Goal: Task Accomplishment & Management: Manage account settings

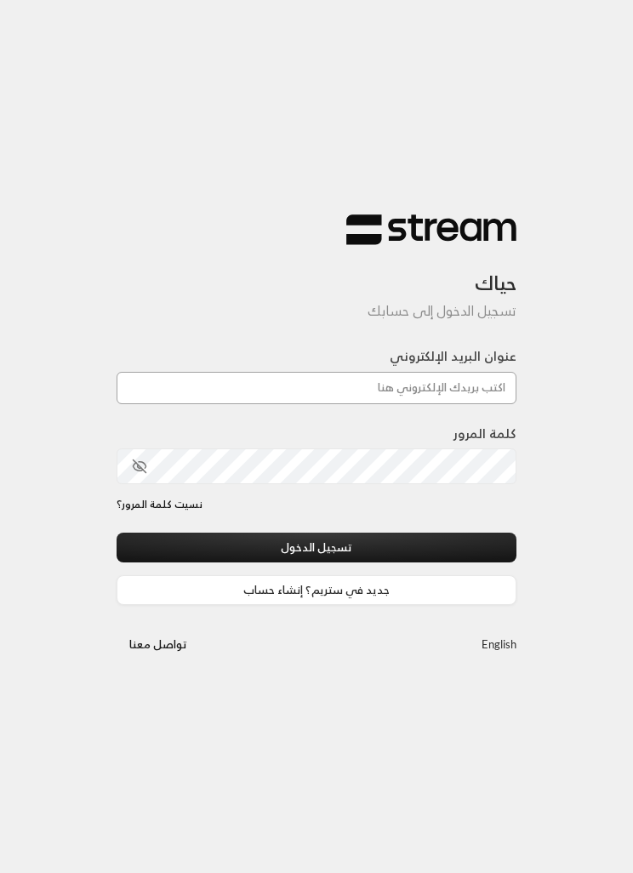
click at [471, 404] on input "عنوان البريد الإلكتروني" at bounding box center [317, 388] width 400 height 32
click at [447, 393] on input "عنوان البريد الإلكتروني" at bounding box center [317, 388] width 400 height 32
type input "[EMAIL_ADDRESS][DOMAIN_NAME]"
click at [473, 563] on button "تسجيل الدخول" at bounding box center [317, 548] width 400 height 30
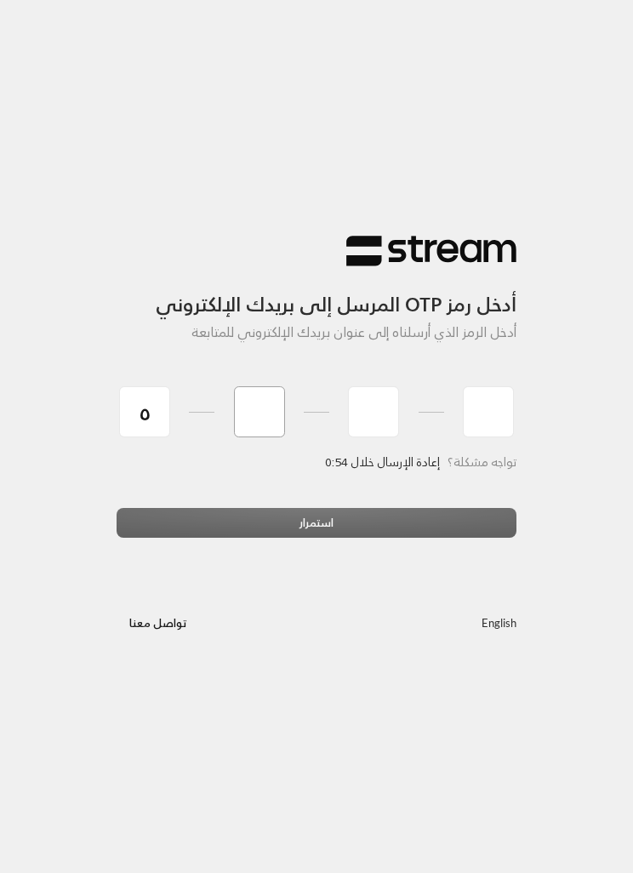
type input "5"
type input "2"
type input "5"
type input "3"
click at [328, 518] on div "استمرار" at bounding box center [317, 529] width 400 height 43
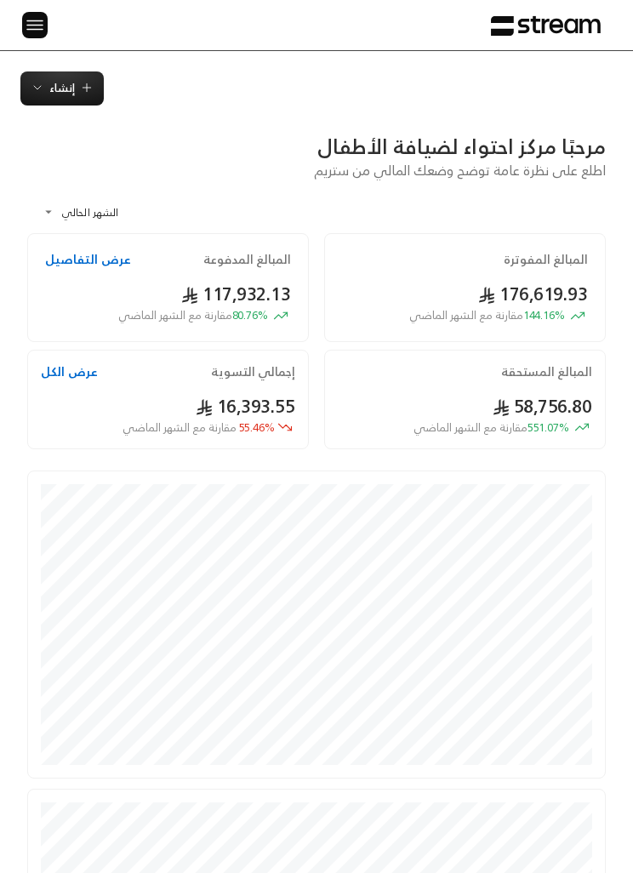
click at [32, 14] on img at bounding box center [35, 24] width 20 height 21
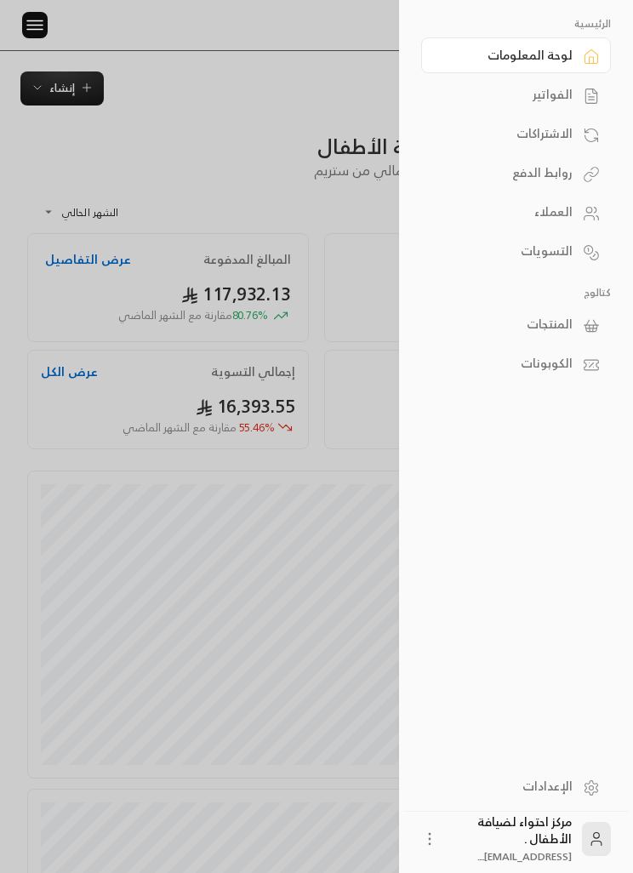
click at [586, 323] on icon at bounding box center [591, 325] width 17 height 17
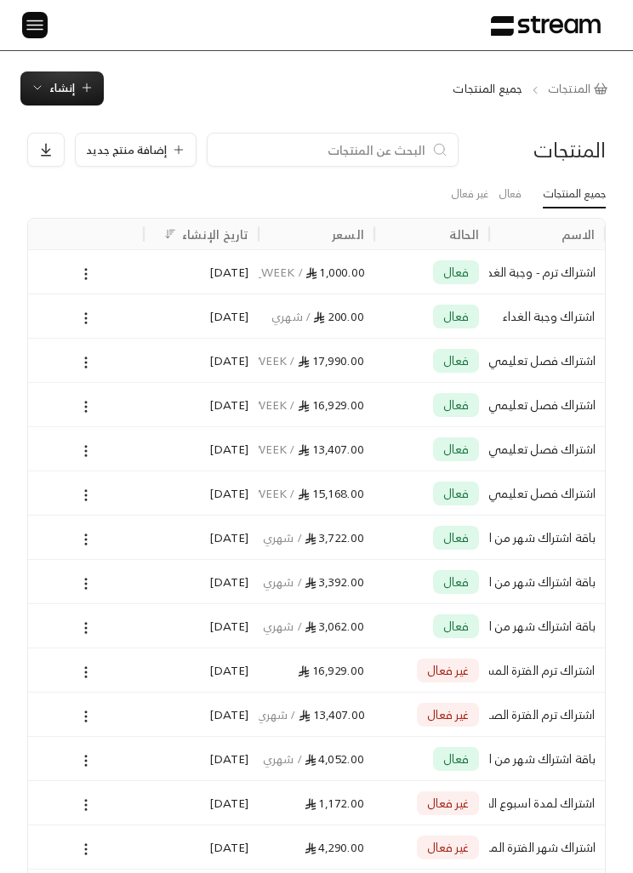
click at [134, 134] on button "إضافة منتج جديد" at bounding box center [136, 150] width 122 height 34
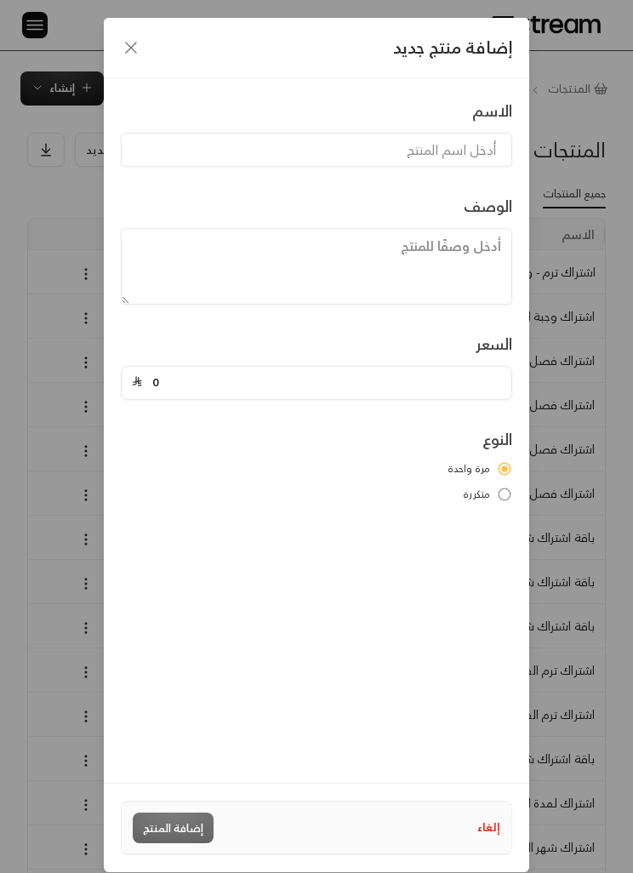
scroll to position [0, -1]
click at [468, 151] on input at bounding box center [316, 150] width 391 height 34
type input "اشتراك اسبوع من الساعه 7:00 إلى 4:00"
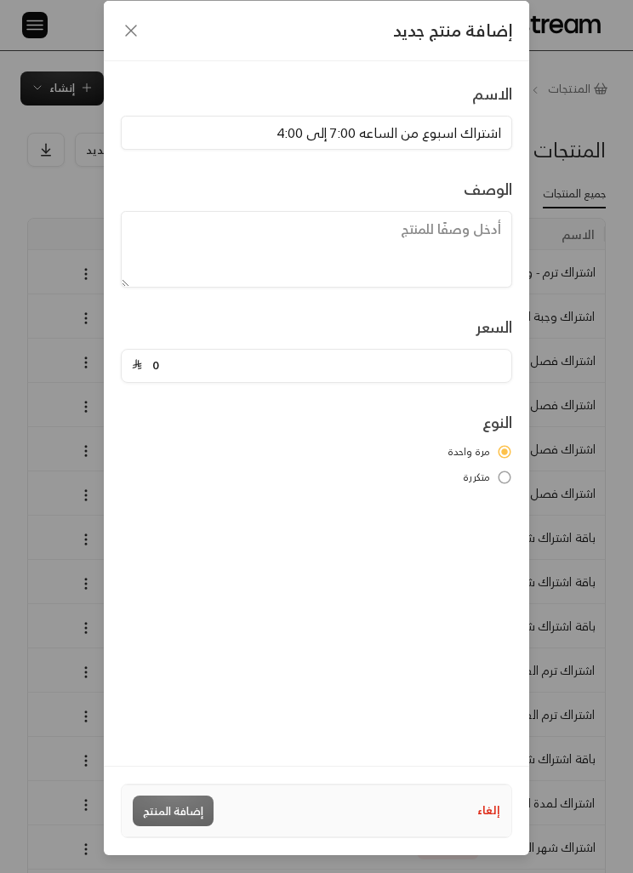
click at [164, 350] on input "0" at bounding box center [321, 366] width 359 height 32
click at [197, 350] on input "0" at bounding box center [321, 366] width 359 height 32
click at [217, 350] on input "0" at bounding box center [321, 366] width 359 height 32
type input "1030"
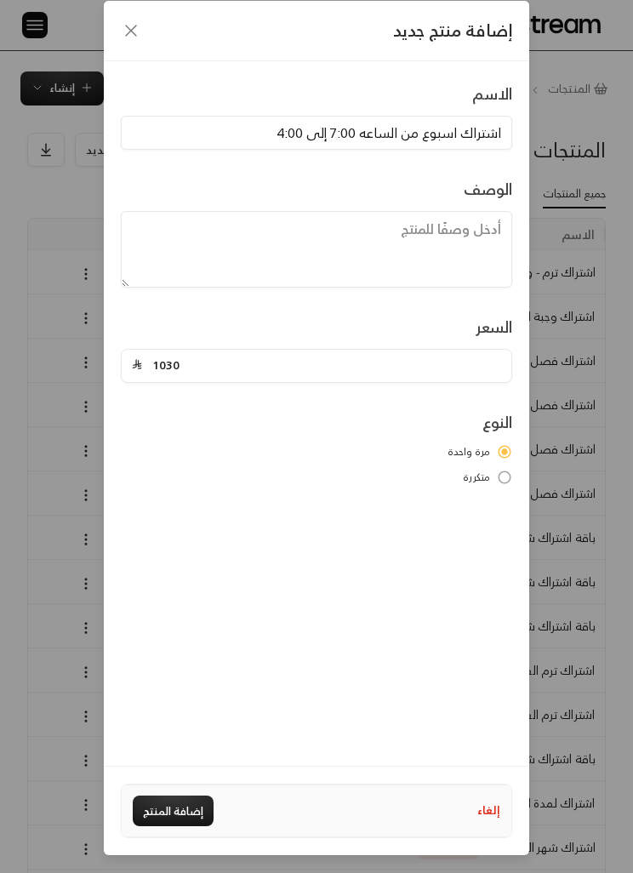
click at [491, 470] on label "متكررة" at bounding box center [316, 477] width 391 height 15
click at [477, 116] on input "اشتراك اسبوع من الساعه 7:00 إلى 4:00" at bounding box center [316, 133] width 391 height 34
click at [328, 498] on div "الاسم اشتراك اسبوع من الساعه 7:00 إلى 4:00 الوصف السعر 1030 النوع مرة واحدة متك…" at bounding box center [317, 413] width 426 height 705
click at [178, 819] on button "إضافة المنتج" at bounding box center [173, 811] width 81 height 31
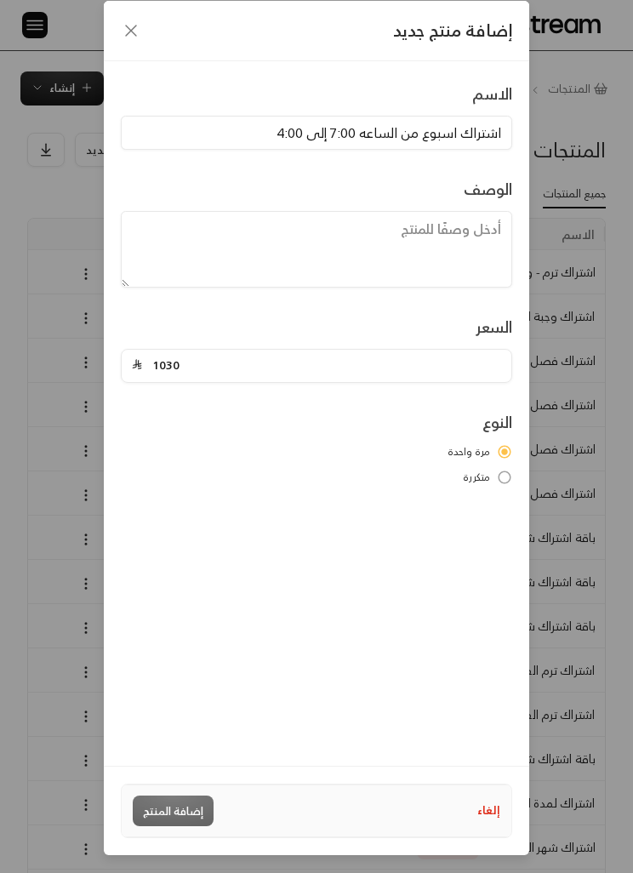
type input "0"
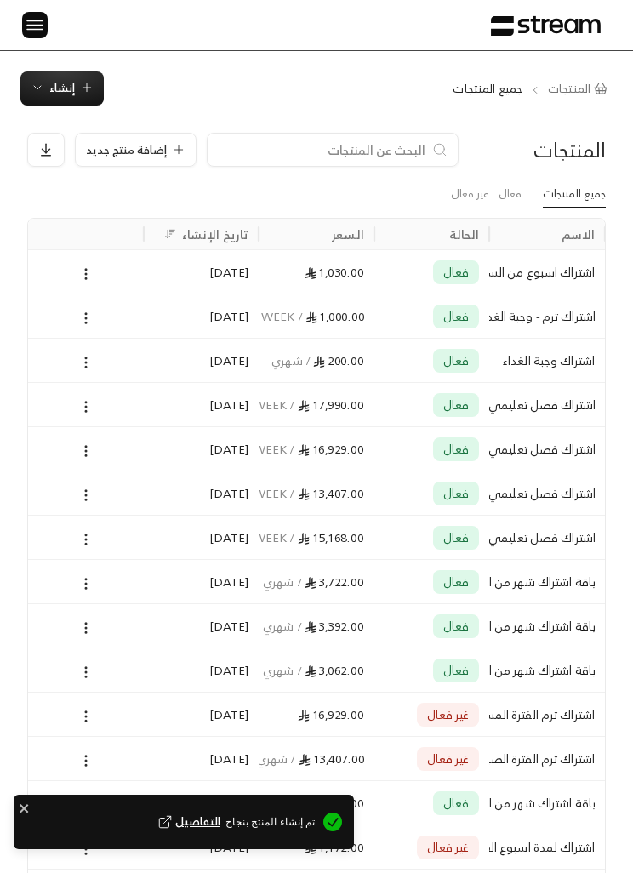
click at [80, 99] on button "إنشاء" at bounding box center [61, 88] width 83 height 34
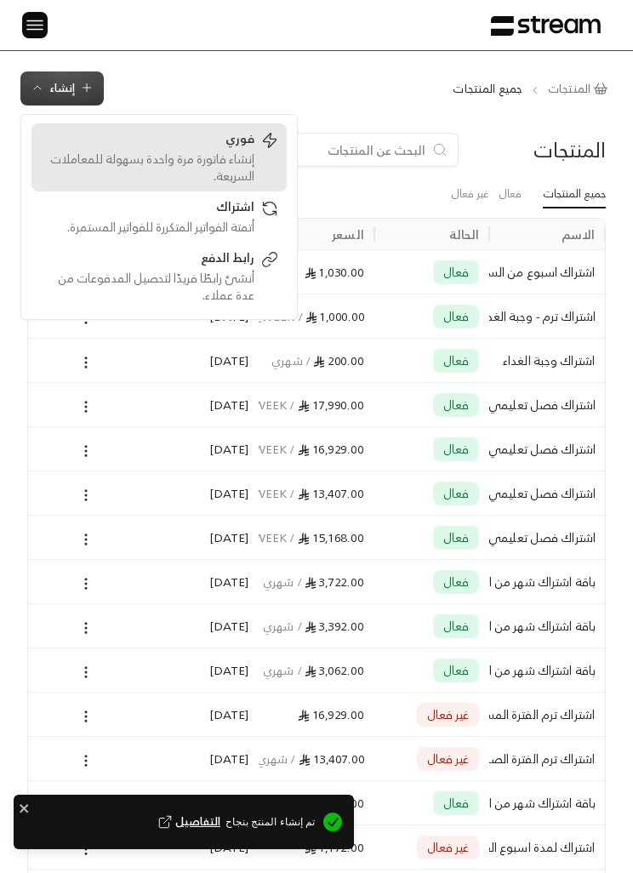
click at [252, 163] on div "إنشاء فاتورة مرة واحدة بسهولة للمعاملات السريعة." at bounding box center [147, 168] width 214 height 34
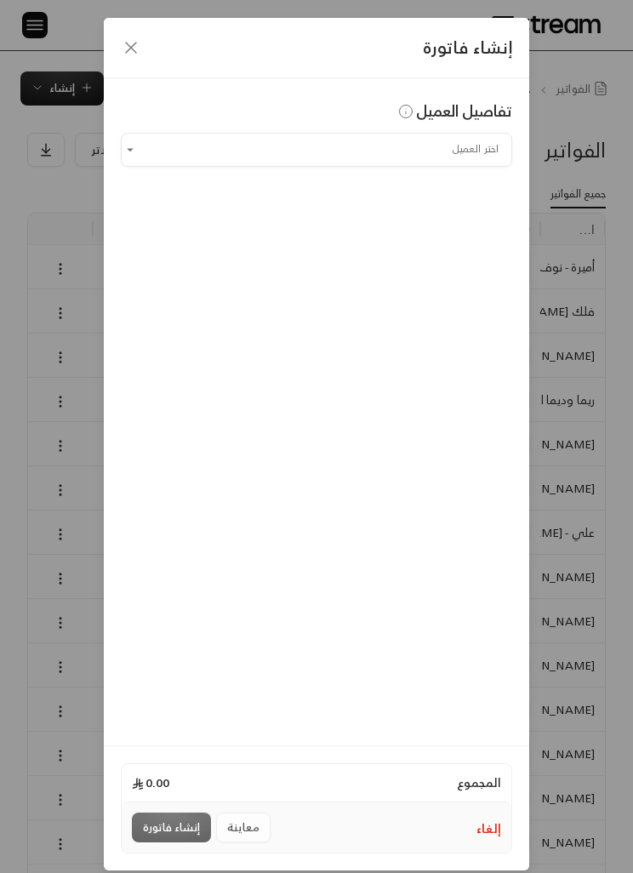
click at [477, 158] on input "اختر العميل" at bounding box center [316, 149] width 391 height 28
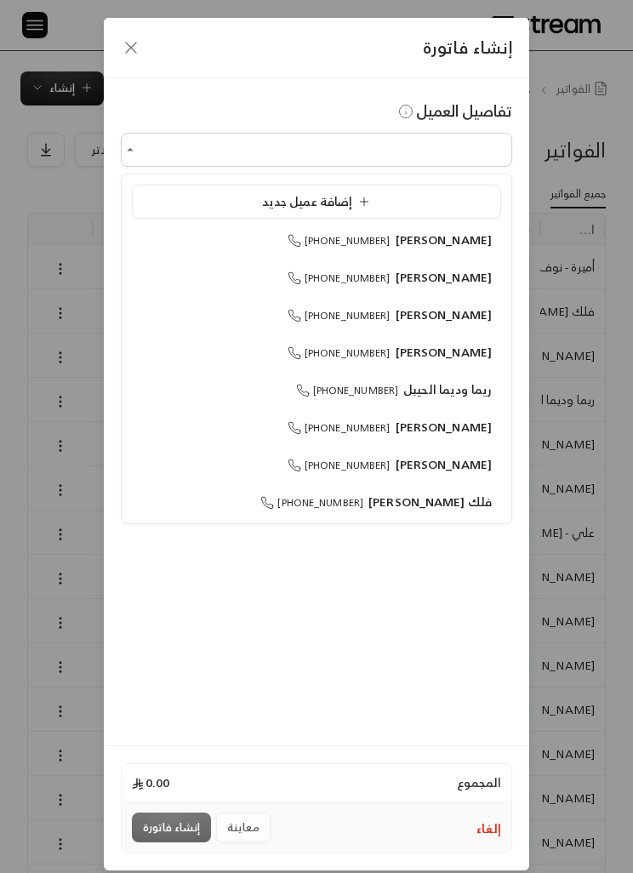
click at [157, 43] on div "إنشاء فاتورة" at bounding box center [317, 48] width 426 height 60
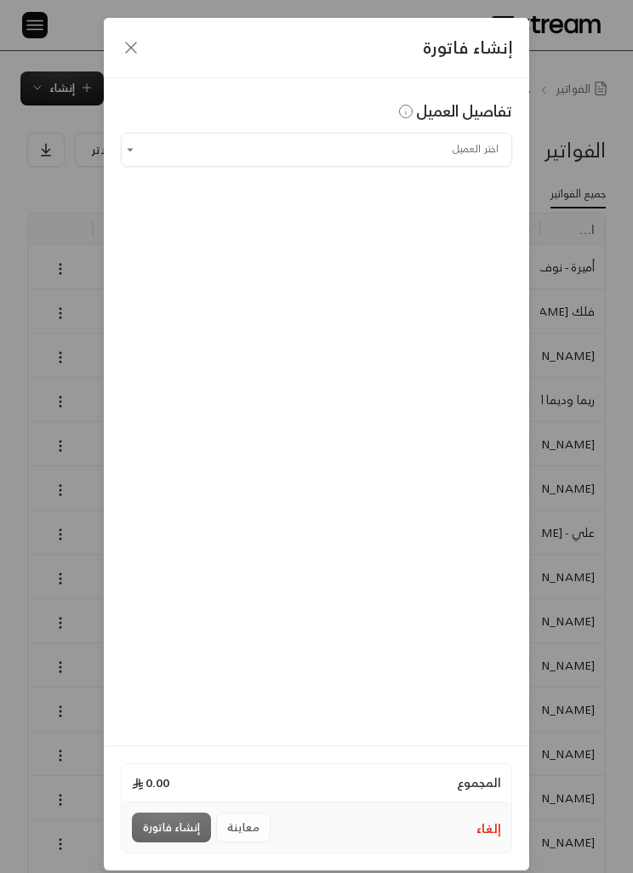
click at [140, 49] on icon "button" at bounding box center [131, 47] width 20 height 20
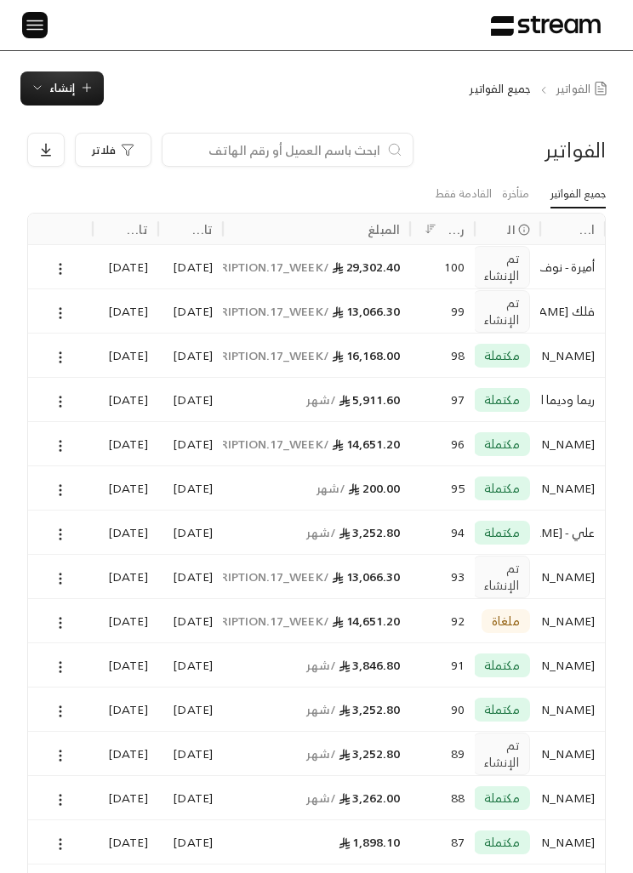
click at [24, 36] on button at bounding box center [35, 25] width 26 height 26
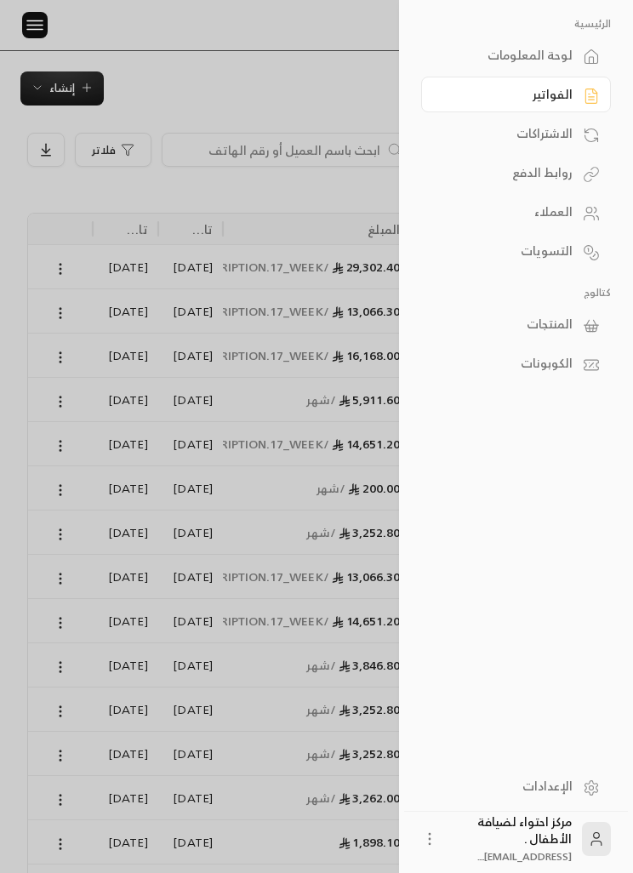
click at [569, 328] on div "المنتجات" at bounding box center [508, 324] width 130 height 17
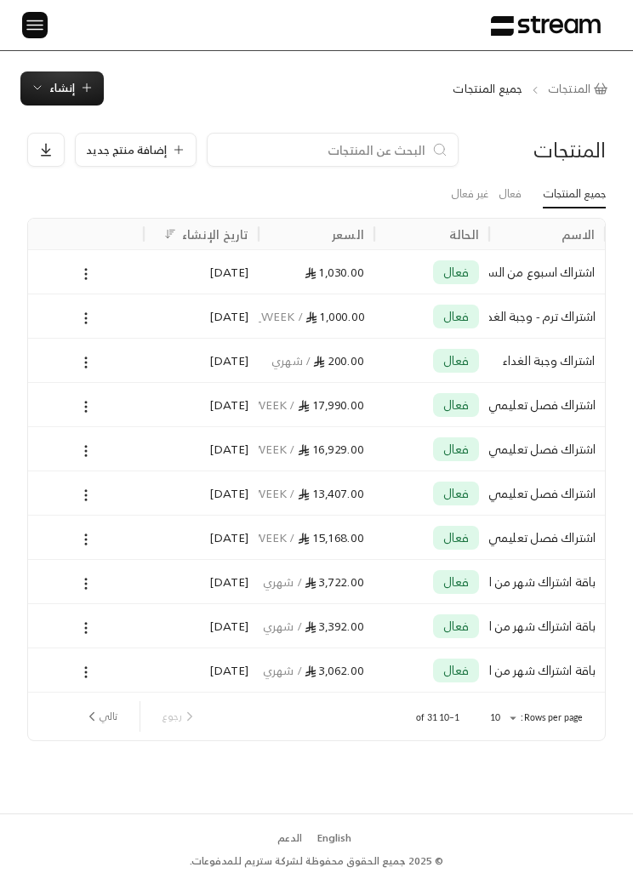
click at [151, 161] on button "إضافة منتج جديد" at bounding box center [136, 150] width 122 height 34
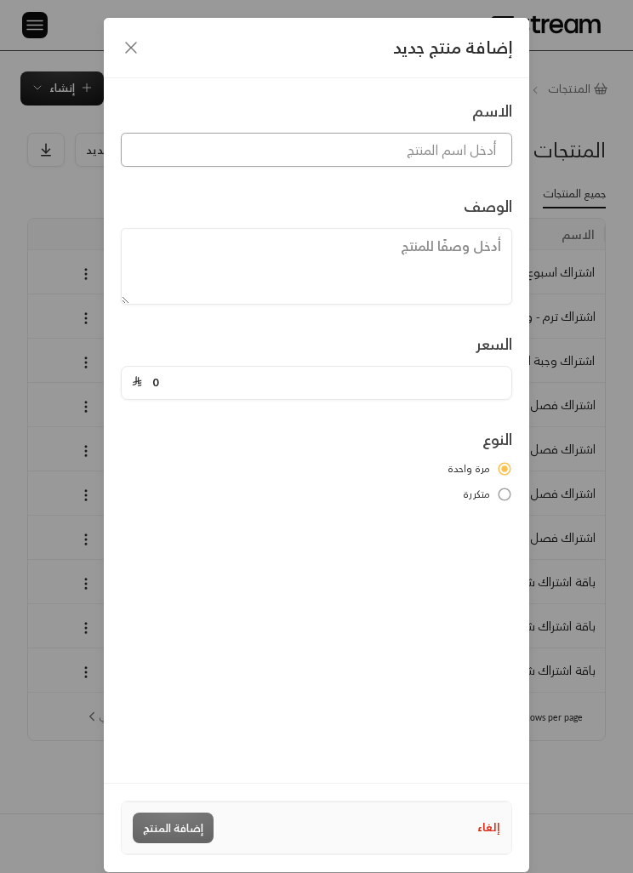
click at [448, 156] on input at bounding box center [316, 150] width 391 height 34
click at [465, 153] on input at bounding box center [316, 150] width 391 height 34
paste input "اشتراك اسبوع من الساعه 7:00 إلى 4:00"
click at [273, 157] on input "اشتراك اسبوع من الساعه 7:00 إلى 4:00" at bounding box center [316, 150] width 391 height 34
click at [272, 157] on input "اشتراك اسبوع من الساعه 7:00 إلى 4:00" at bounding box center [316, 150] width 391 height 34
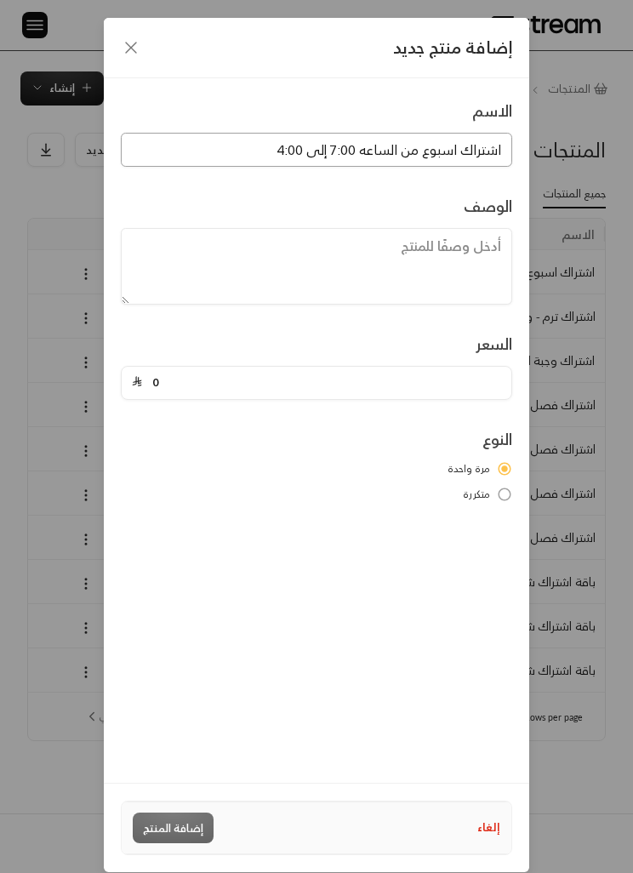
click at [277, 153] on input "اشتراك اسبوع من الساعه 7:00 إلى 4:00" at bounding box center [316, 150] width 391 height 34
click at [276, 153] on input "اشتراك اسبوع من الساعه 7:00 إلى 4:00" at bounding box center [316, 150] width 391 height 34
click at [272, 154] on input "اشتراك اسبوع من الساعه 7:00 إلى 4:00" at bounding box center [316, 150] width 391 height 34
click at [274, 151] on input "اشتراك اسبوع من الساعه 7:00 إلى 4:00" at bounding box center [316, 150] width 391 height 34
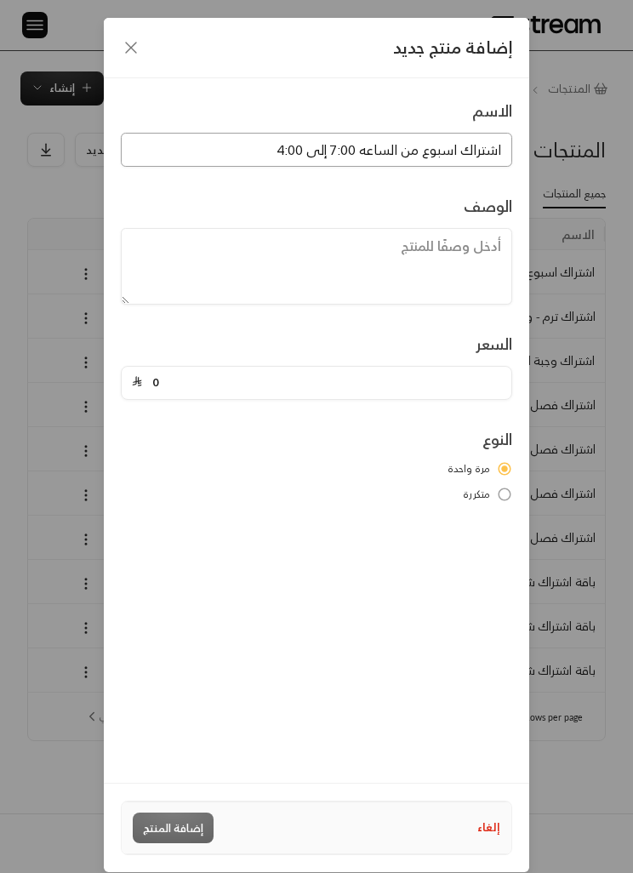
click at [273, 151] on input "اشتراك اسبوع من الساعه 7:00 إلى 4:00" at bounding box center [316, 150] width 391 height 34
click at [264, 165] on input "اشتراك اسبوع من الساعه 7:00 إلى 4:00" at bounding box center [316, 150] width 391 height 34
click at [267, 169] on div "الاسم اشتراك اسبوع من الساعه 7:00 إلى 4:00 الوصف السعر 0 النوع مرة واحدة متكررة" at bounding box center [316, 300] width 407 height 403
click at [277, 157] on input "اشتراك اسبوع من الساعه 7:00 إلى 4:00" at bounding box center [316, 150] width 391 height 34
click at [271, 152] on input "اشتراك اسبوع من الساعه 7:00 إلى 4:00" at bounding box center [316, 150] width 391 height 34
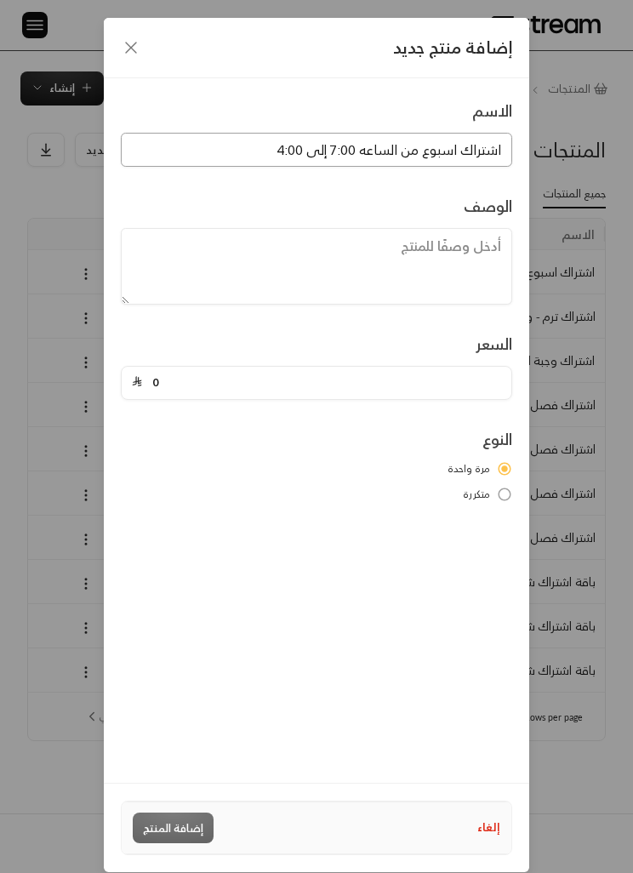
click at [271, 152] on input "اشتراك اسبوع من الساعه 7:00 إلى 4:00" at bounding box center [316, 150] width 391 height 34
click at [271, 158] on input "اشتراك اسبوع من الساعه 7:00 إلى 4:00" at bounding box center [316, 150] width 391 height 34
click at [283, 155] on input "اشتراك اسبوع من الساعه 7:00 إلى 4:00" at bounding box center [316, 150] width 391 height 34
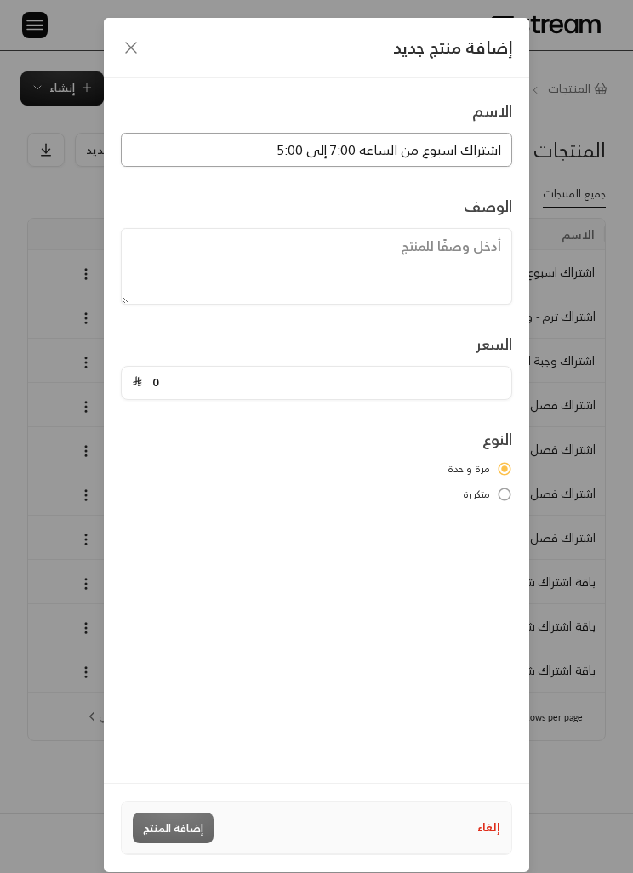
type input "اشتراك اسبوع من الساعه 7:00 إلى 5:00"
click at [475, 256] on textarea at bounding box center [316, 266] width 391 height 77
click at [409, 390] on input "0" at bounding box center [321, 383] width 359 height 32
click at [178, 389] on input "0" at bounding box center [321, 383] width 359 height 32
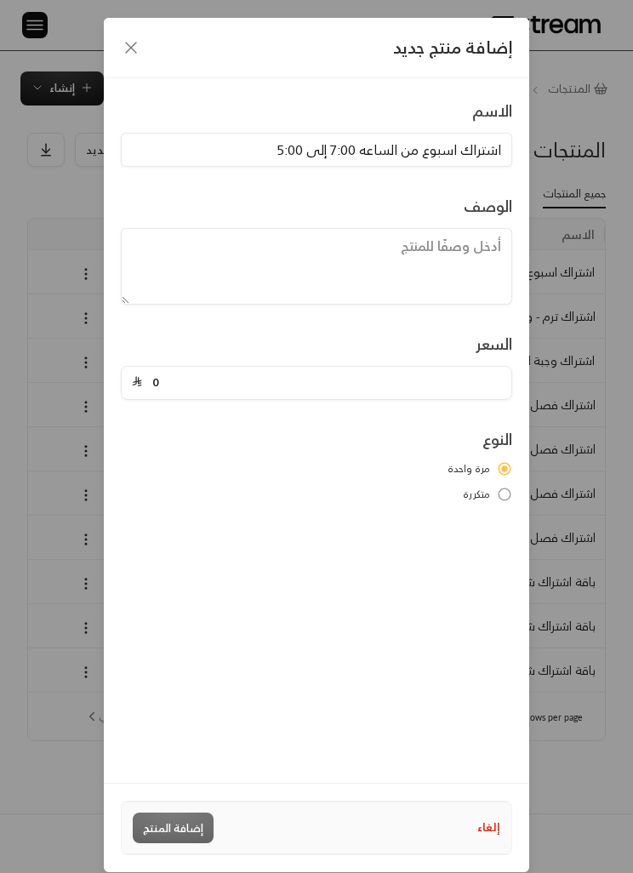
click at [177, 389] on input "0" at bounding box center [321, 383] width 359 height 32
click at [176, 390] on input "0" at bounding box center [321, 383] width 359 height 32
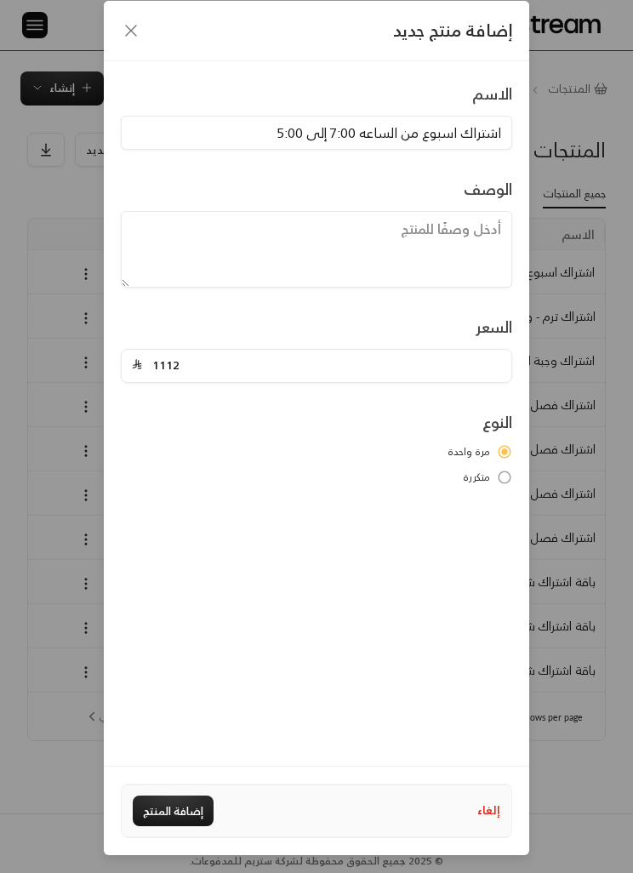
type input "1112"
click at [307, 514] on div "الاسم اشتراك اسبوع من الساعه 7:00 إلى 5:00 الوصف السعر 1112 النوع مرة واحدة متك…" at bounding box center [317, 413] width 426 height 705
click at [185, 809] on button "إضافة المنتج" at bounding box center [173, 811] width 81 height 31
type input "0"
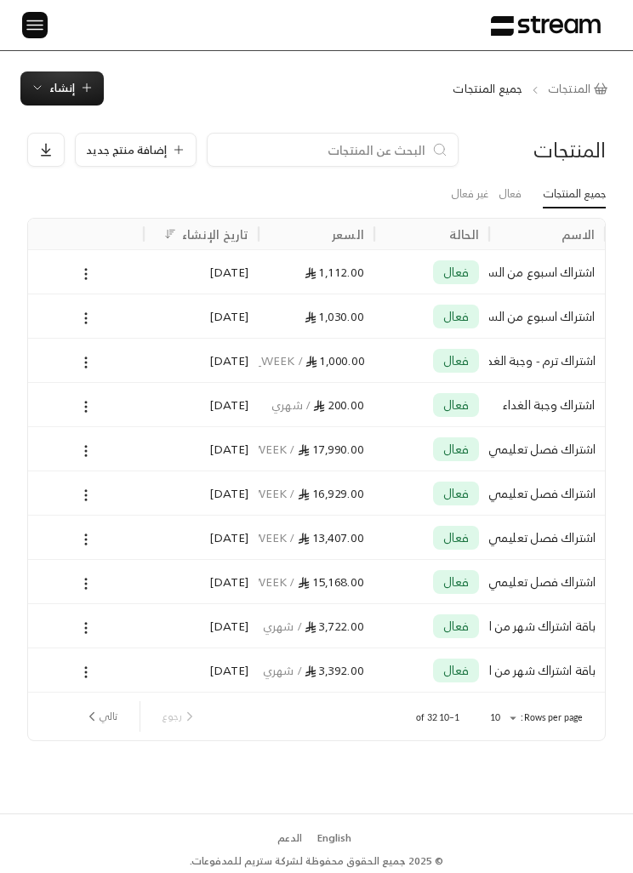
click at [51, 94] on span "إنشاء" at bounding box center [62, 88] width 26 height 20
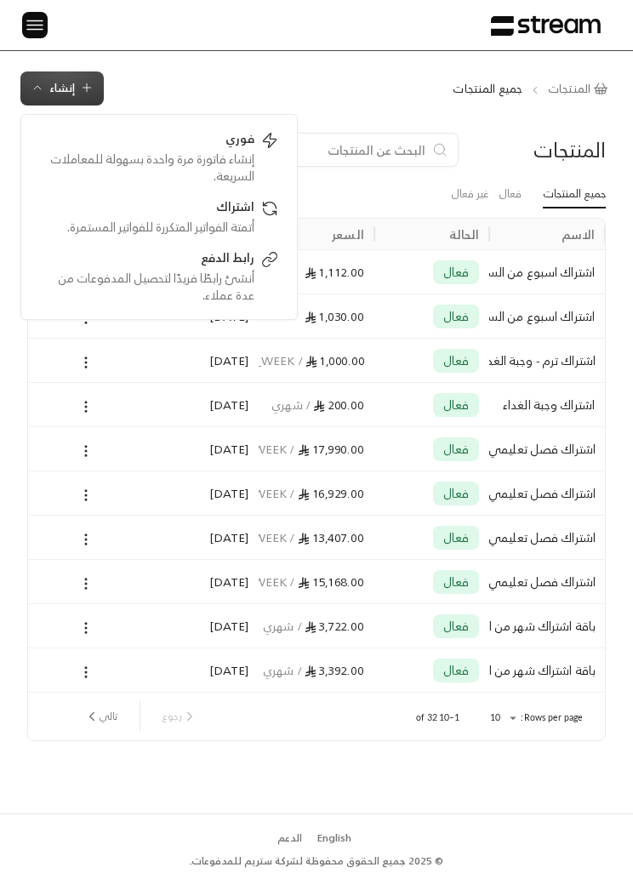
click at [34, 35] on img at bounding box center [35, 24] width 20 height 21
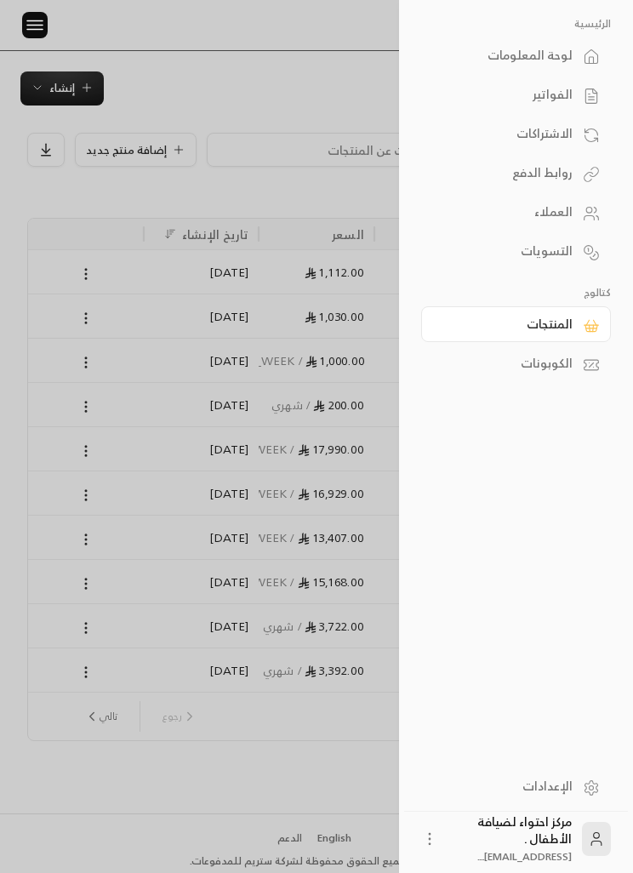
click at [51, 102] on div at bounding box center [316, 436] width 633 height 873
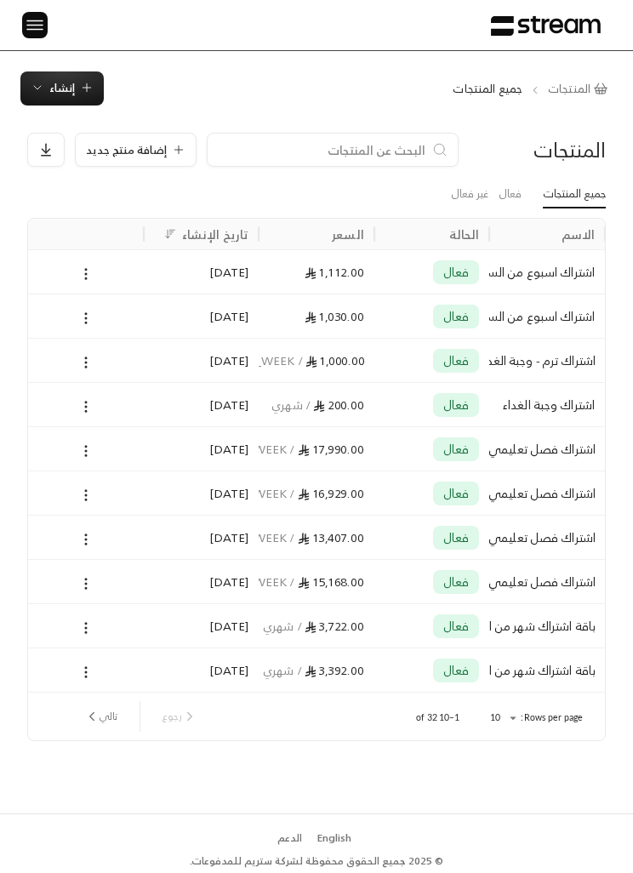
click at [111, 156] on span "إضافة منتج جديد" at bounding box center [126, 150] width 81 height 11
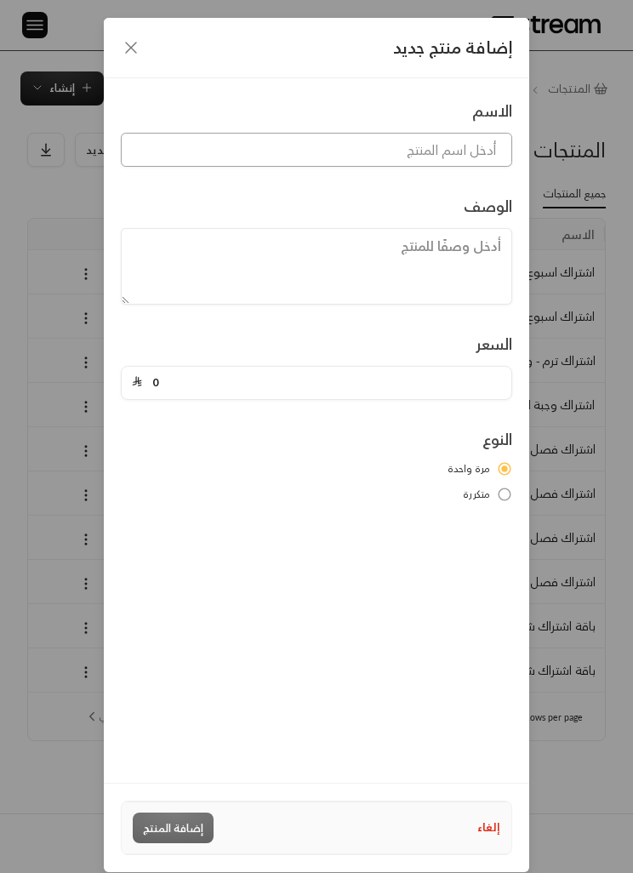
click at [251, 142] on input at bounding box center [316, 150] width 391 height 34
type input "اشتراك وجبة الغداء لمدة اسبوع"
click at [271, 397] on input "0" at bounding box center [321, 383] width 359 height 32
type input "100"
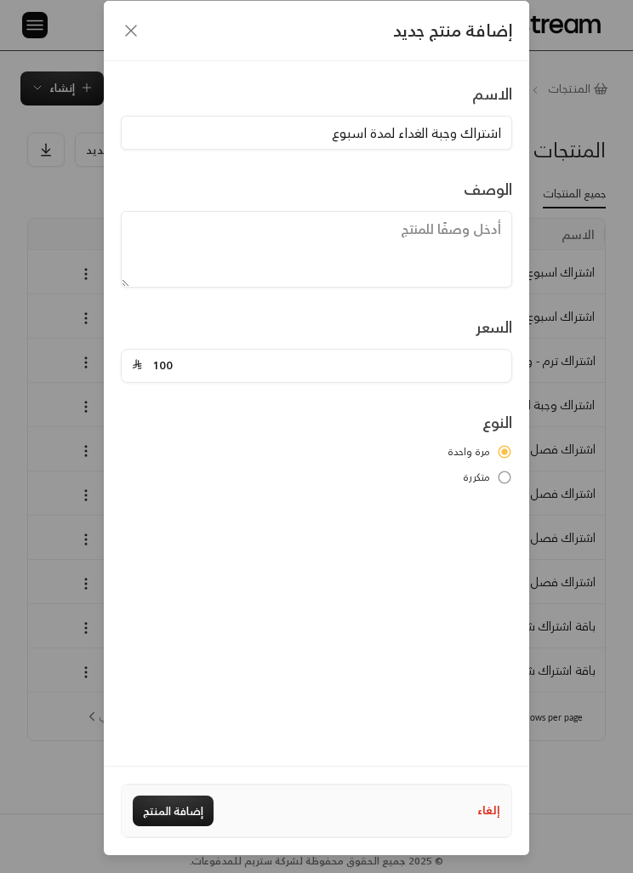
click at [472, 532] on div "الاسم اشتراك وجبة الغداء لمدة اسبوع الوصف السعر 100 النوع مرة واحدة متكررة" at bounding box center [317, 413] width 426 height 705
click at [199, 814] on button "إضافة المنتج" at bounding box center [173, 811] width 81 height 31
type input "0"
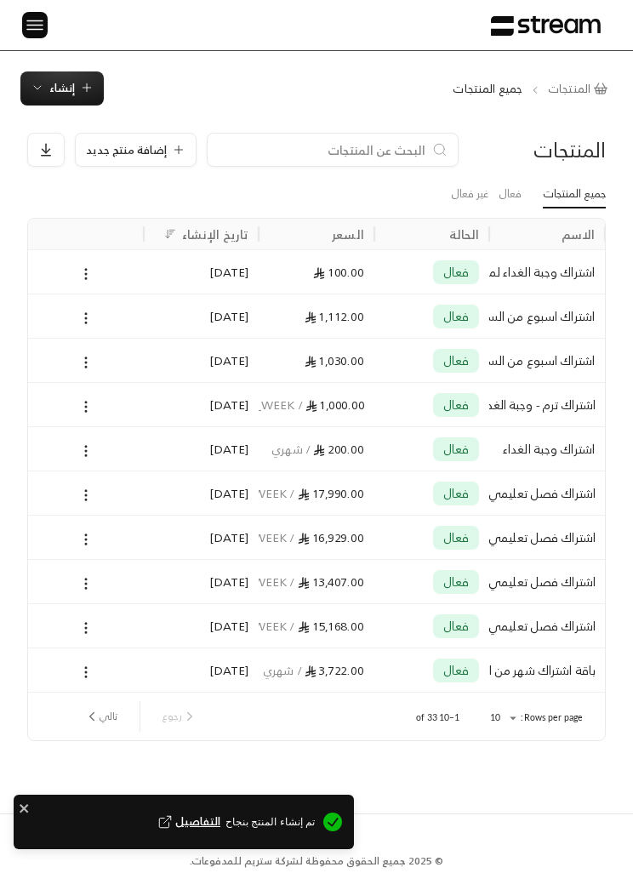
click at [66, 97] on span "إنشاء" at bounding box center [62, 88] width 26 height 20
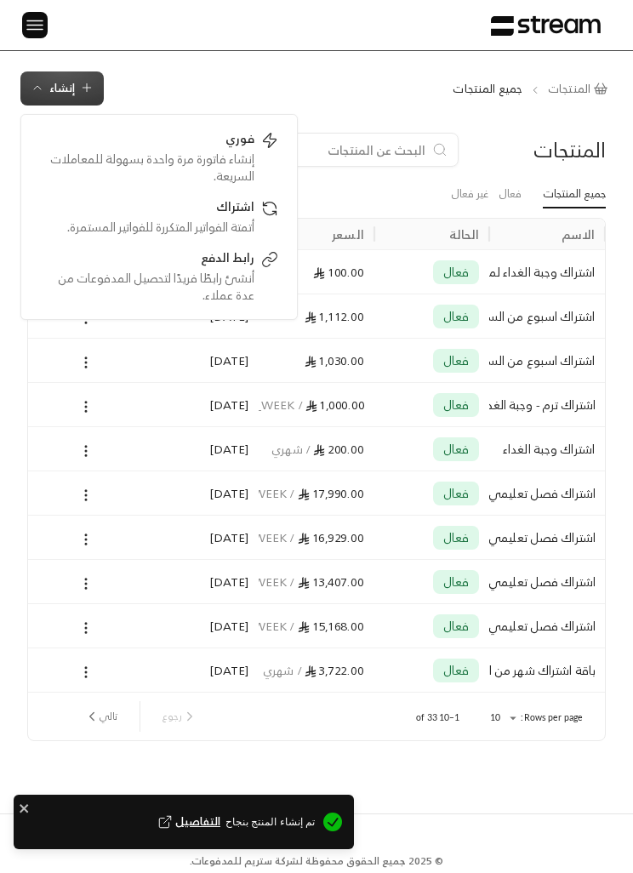
click at [23, 53] on div "المنتجات جميع المنتجات إنشاء فوري إنشاء فاتورة مرة واحدة بسهولة للمعاملات السري…" at bounding box center [316, 432] width 633 height 763
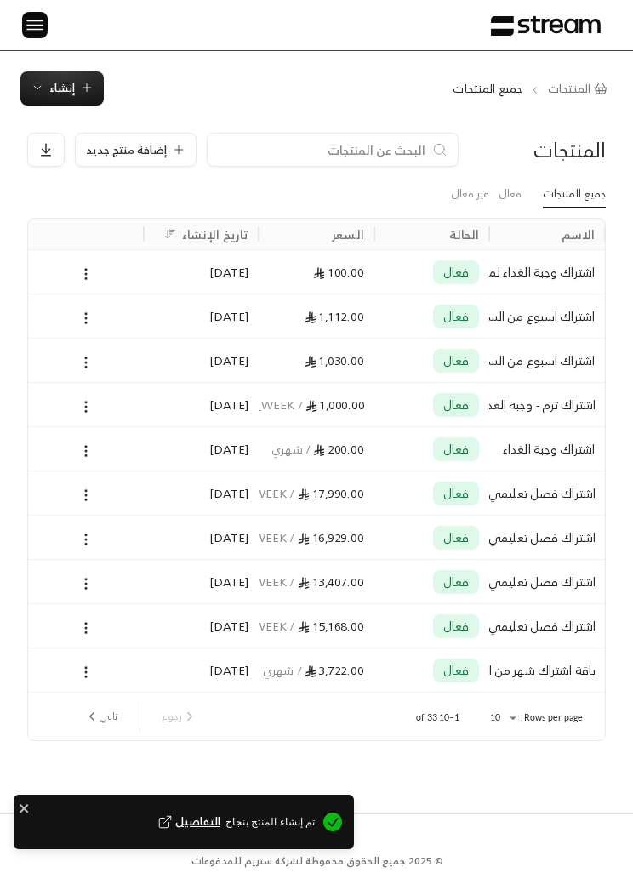
click at [130, 151] on span "إضافة منتج جديد" at bounding box center [126, 150] width 81 height 11
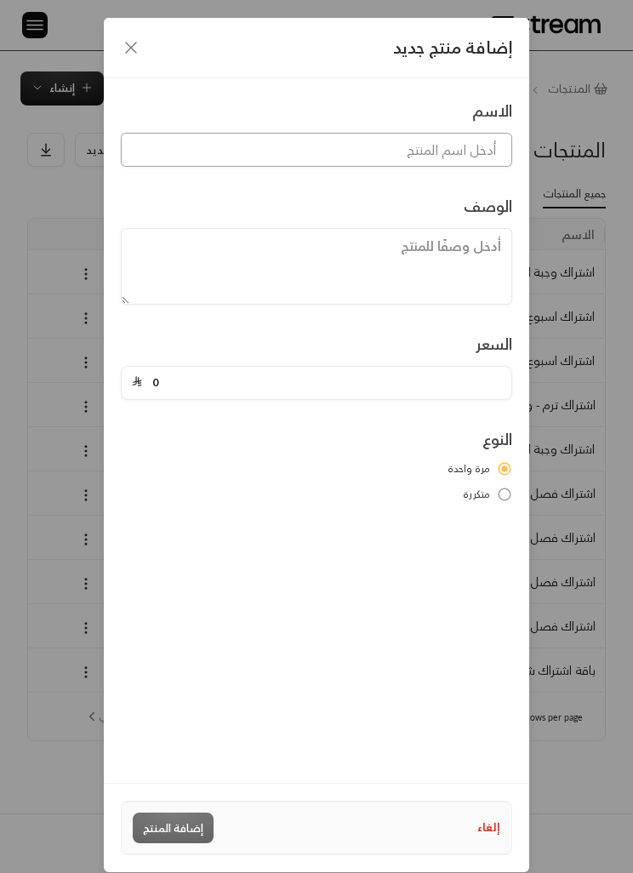
click at [473, 149] on input at bounding box center [316, 150] width 391 height 34
click at [129, 52] on icon "button" at bounding box center [131, 47] width 20 height 20
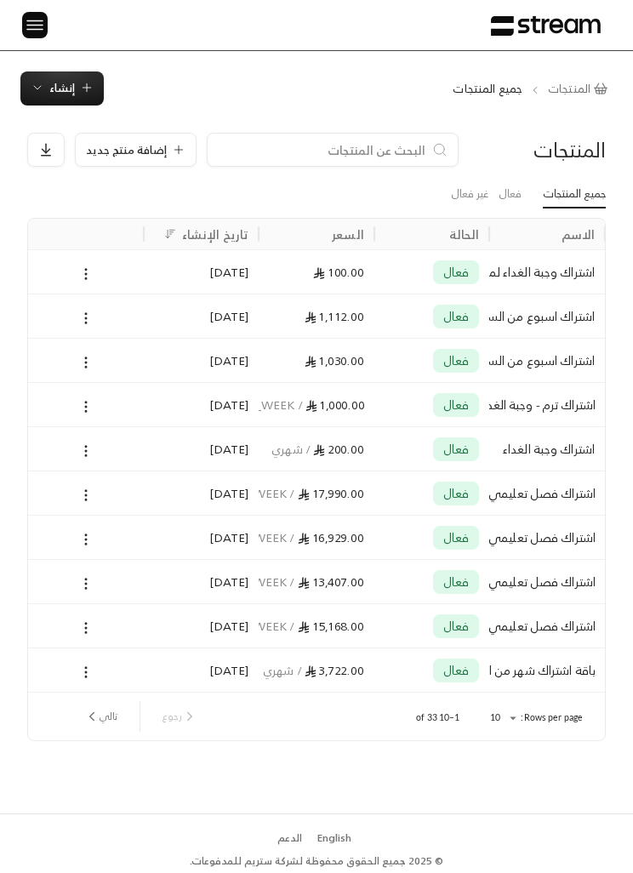
click at [37, 29] on img at bounding box center [35, 24] width 20 height 21
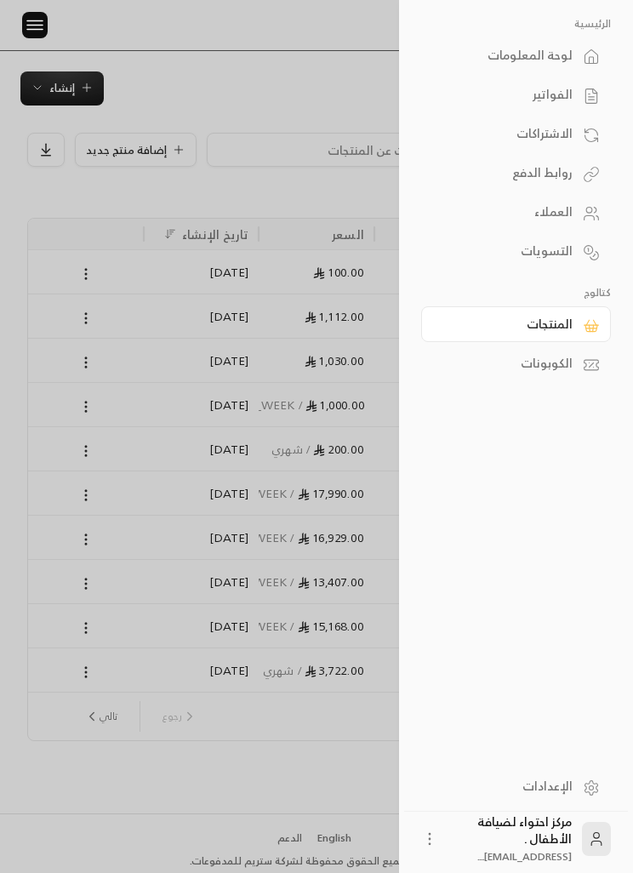
click at [570, 107] on link "الفواتير" at bounding box center [516, 95] width 190 height 36
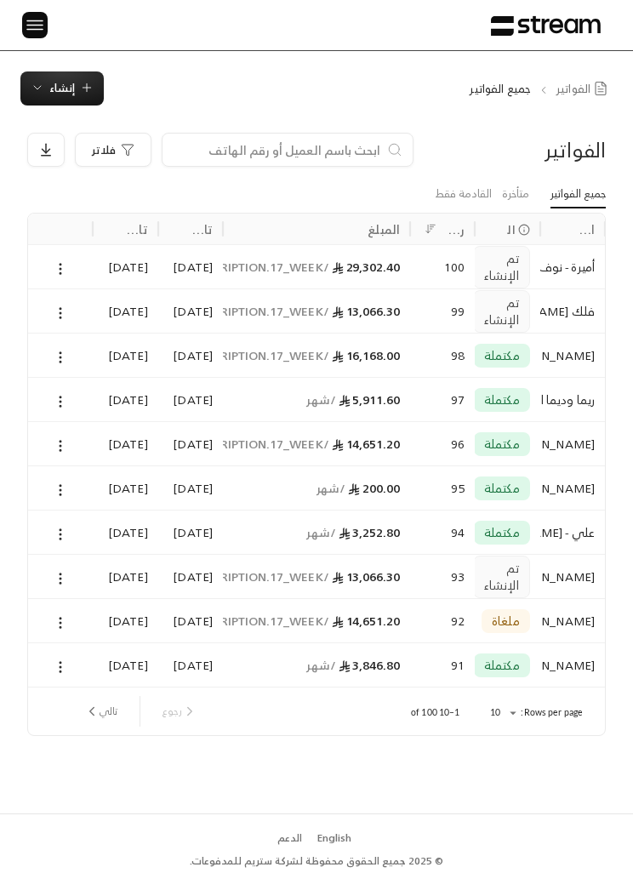
click at [60, 101] on button "إنشاء" at bounding box center [61, 88] width 83 height 34
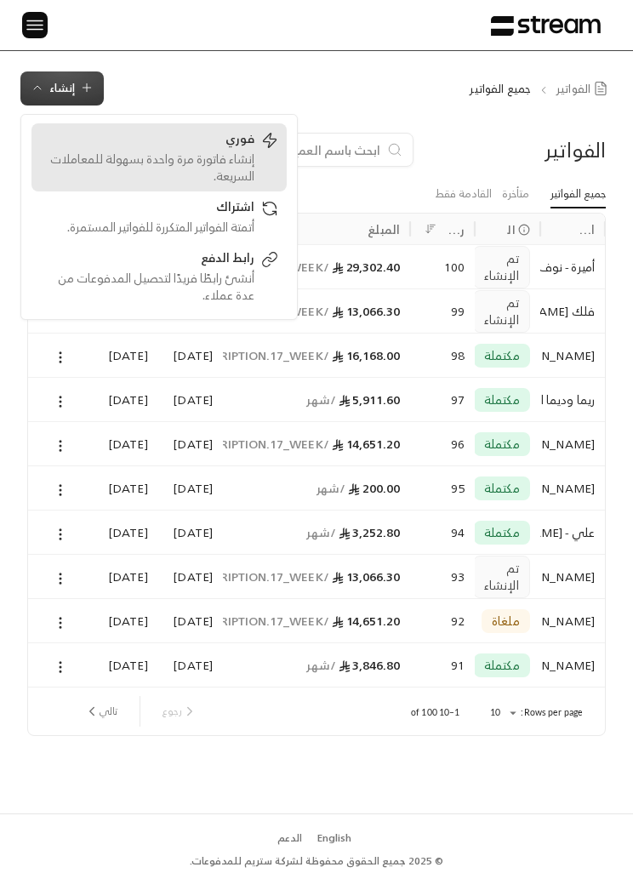
click at [127, 171] on div "إنشاء فاتورة مرة واحدة بسهولة للمعاملات السريعة." at bounding box center [147, 168] width 214 height 34
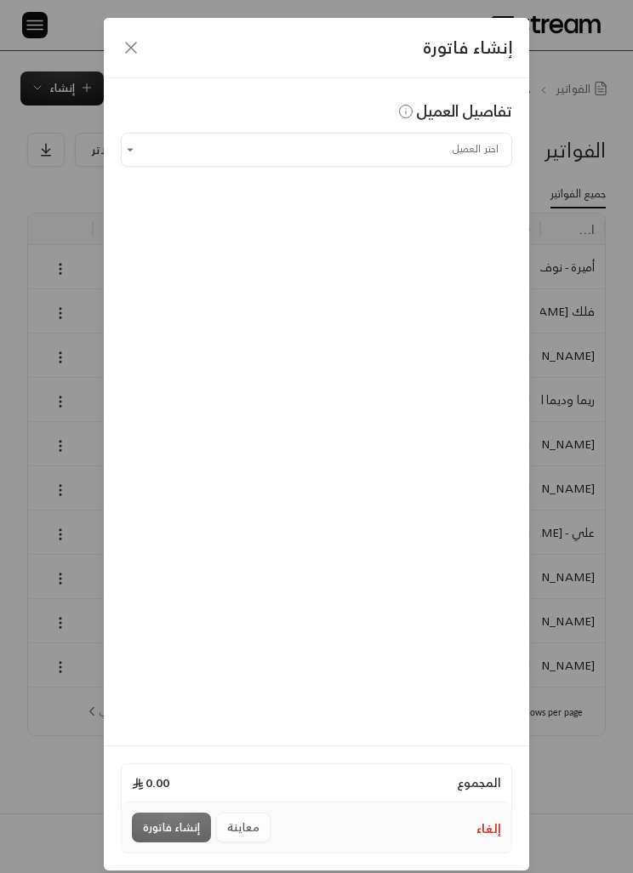
click at [469, 153] on input "اختر العميل" at bounding box center [316, 149] width 391 height 28
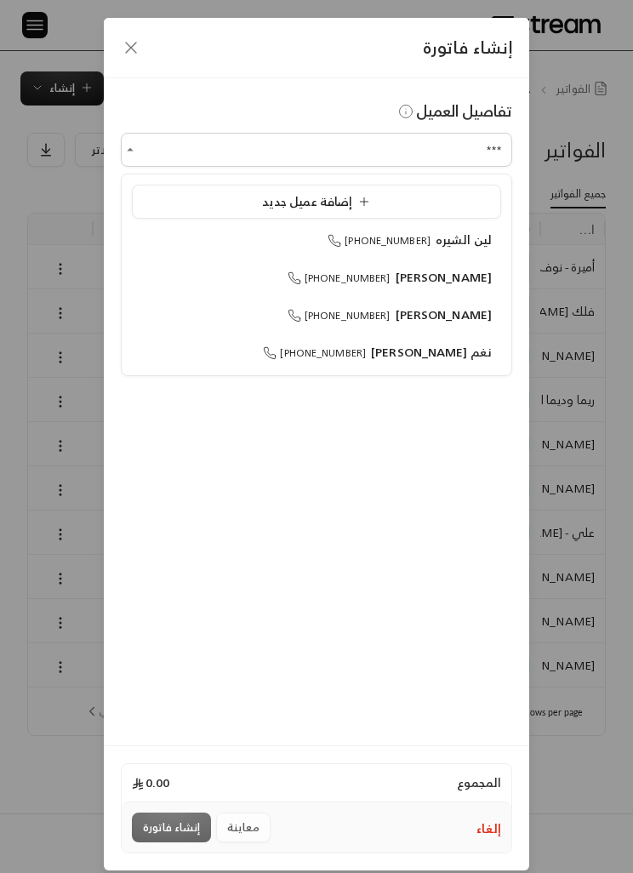
click at [460, 279] on span "[PERSON_NAME]" at bounding box center [444, 276] width 97 height 21
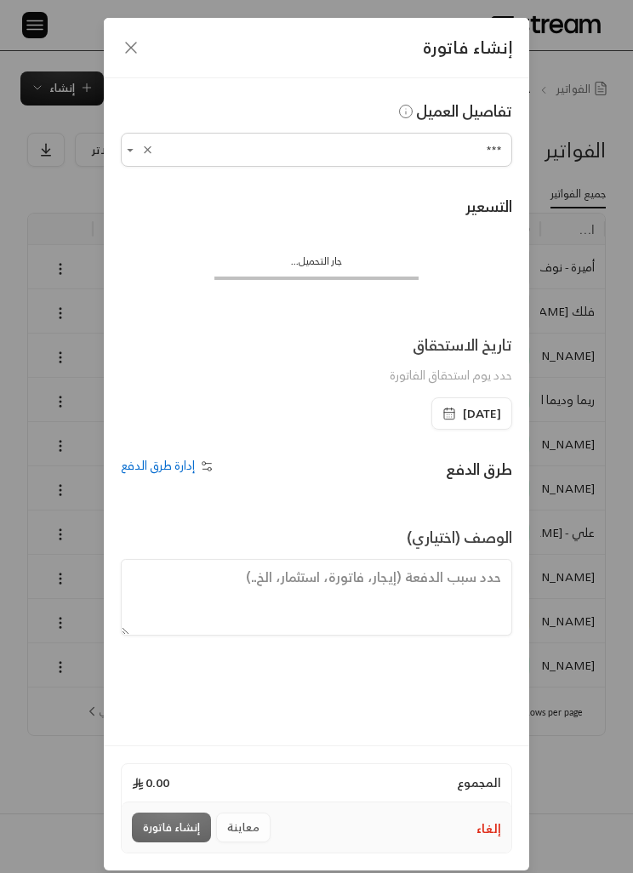
type input "**********"
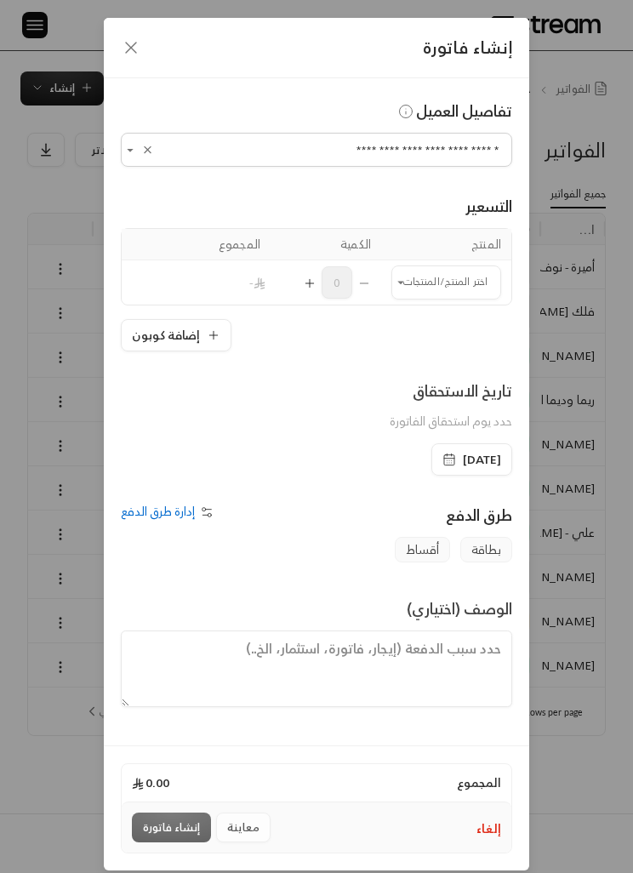
click at [437, 280] on input "اختر العميل" at bounding box center [446, 282] width 110 height 28
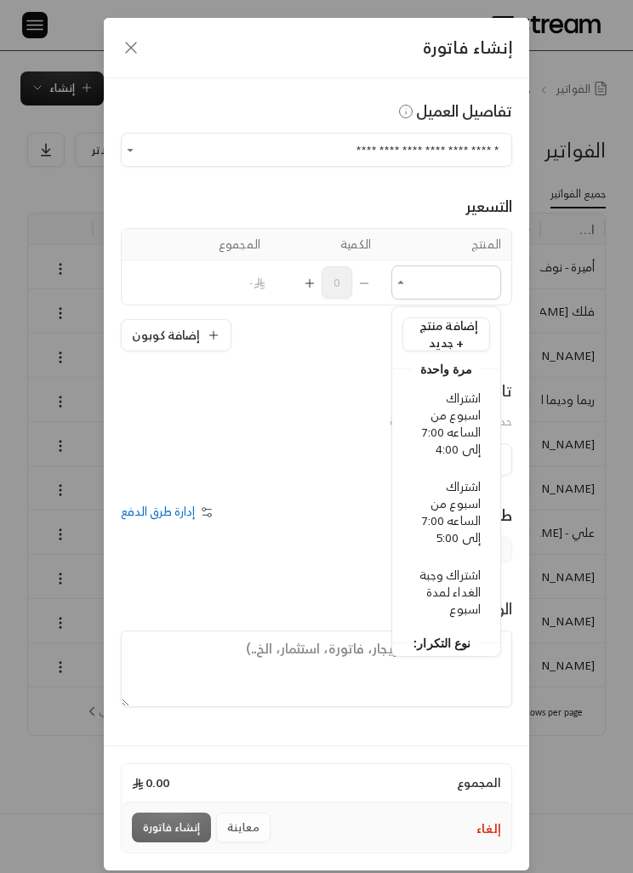
click at [466, 432] on span "اشتراك اسبوع من الساعه 7:00 إلى 4:00" at bounding box center [451, 423] width 59 height 72
type input "**********"
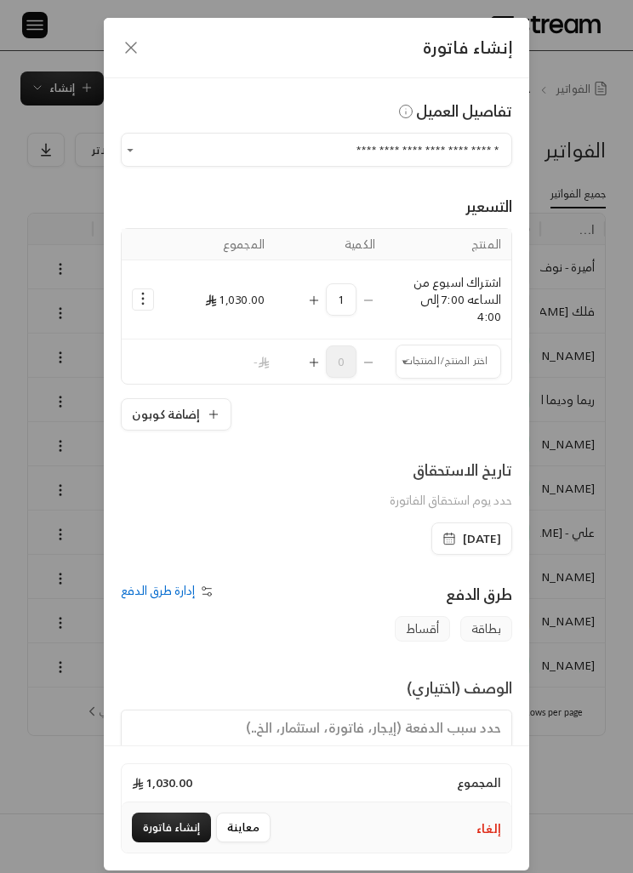
click at [477, 355] on input "اختر العميل" at bounding box center [449, 361] width 106 height 28
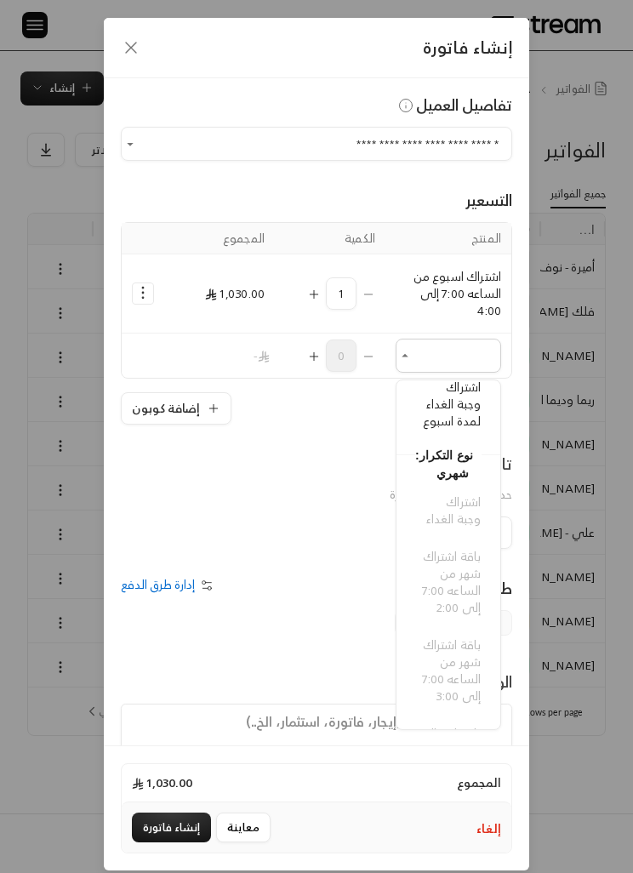
scroll to position [245, 0]
click at [471, 420] on span "اشتراك وجبة الغداء لمدة اسبوع" at bounding box center [452, 419] width 58 height 55
type input "**********"
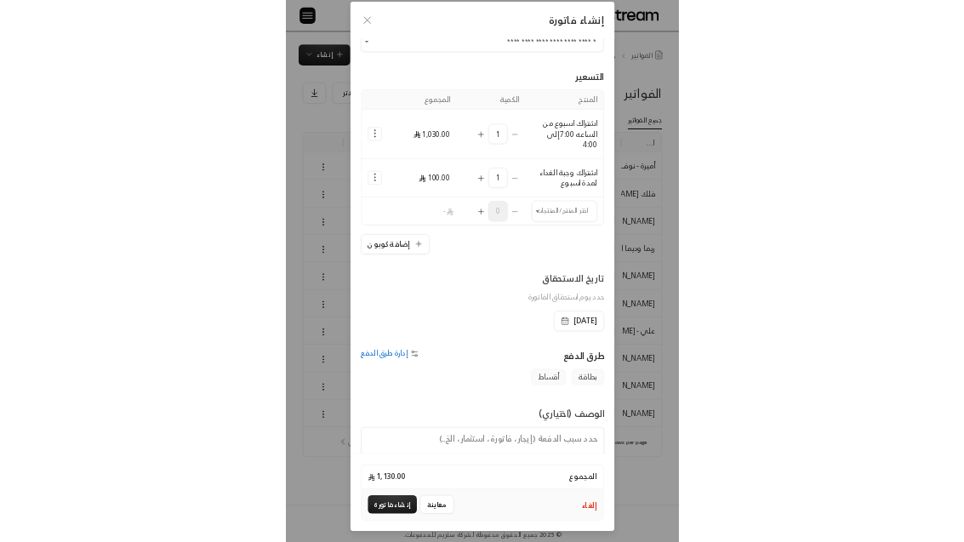
scroll to position [70, 0]
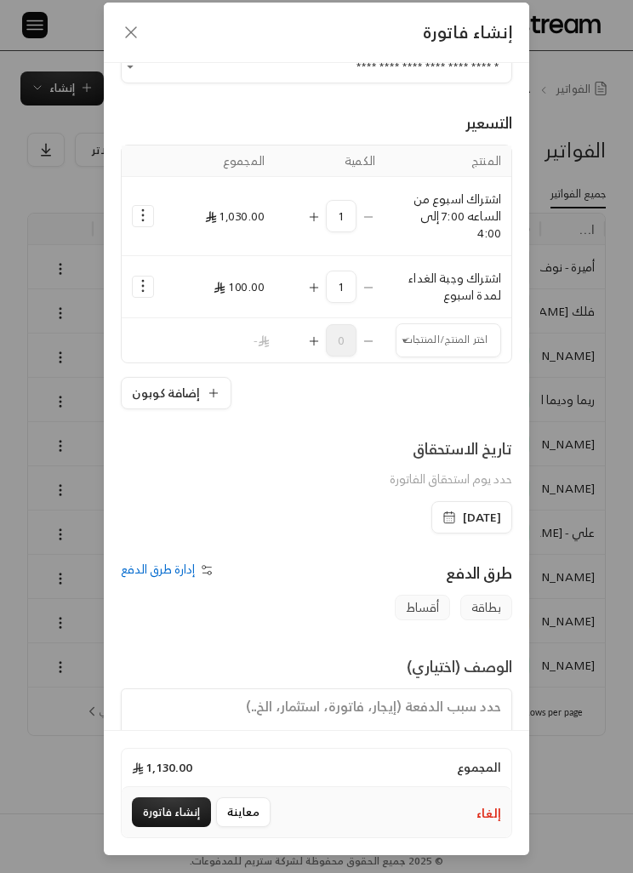
click at [152, 814] on button "إنشاء فاتورة" at bounding box center [171, 812] width 79 height 30
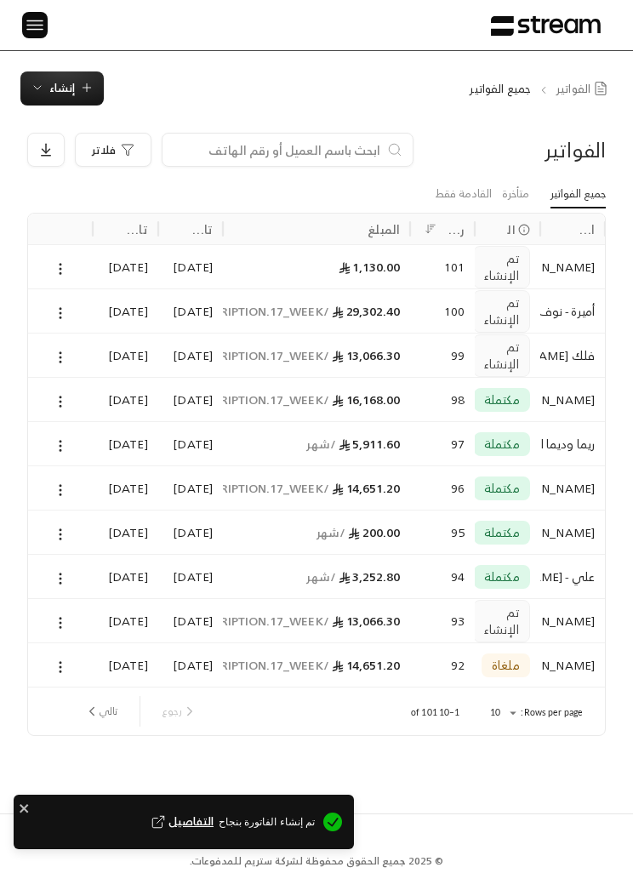
click at [27, 37] on button at bounding box center [35, 25] width 26 height 26
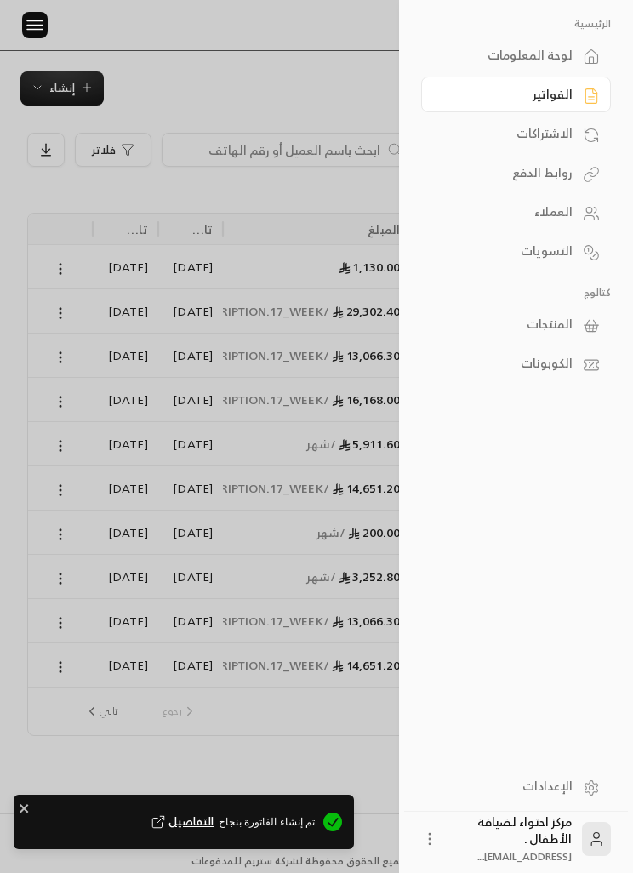
click at [478, 151] on link "الاشتراكات" at bounding box center [516, 134] width 190 height 36
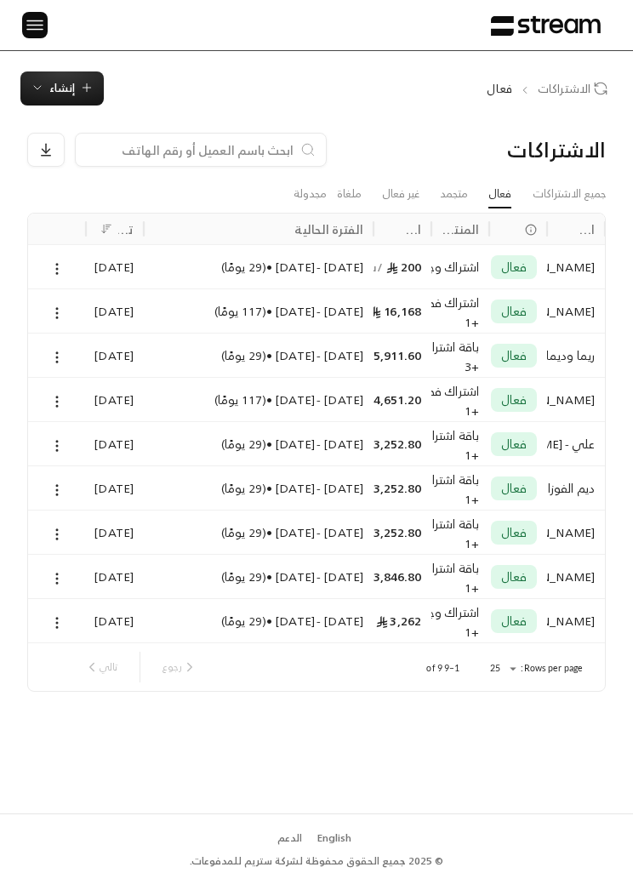
click at [42, 32] on img at bounding box center [35, 24] width 20 height 21
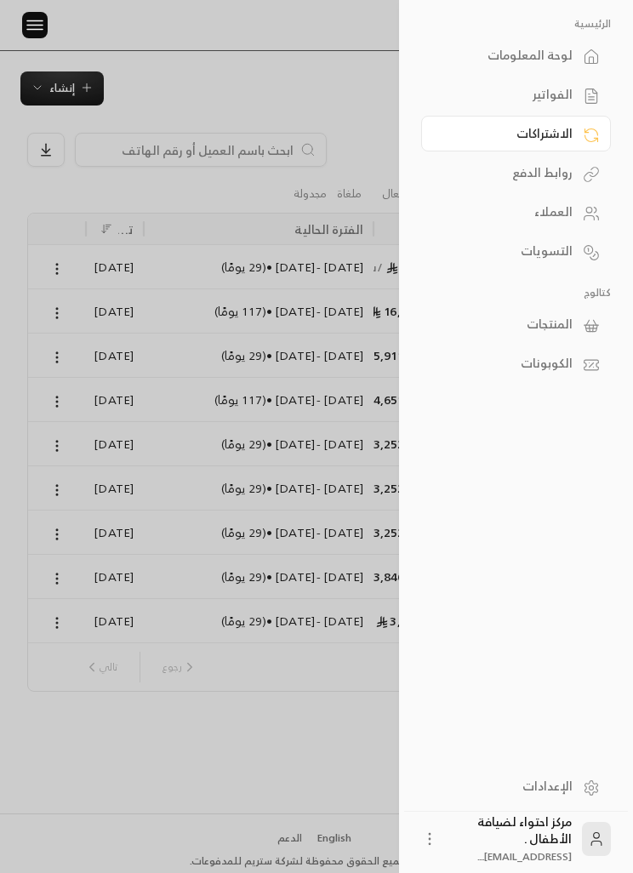
click at [37, 26] on img at bounding box center [35, 24] width 20 height 21
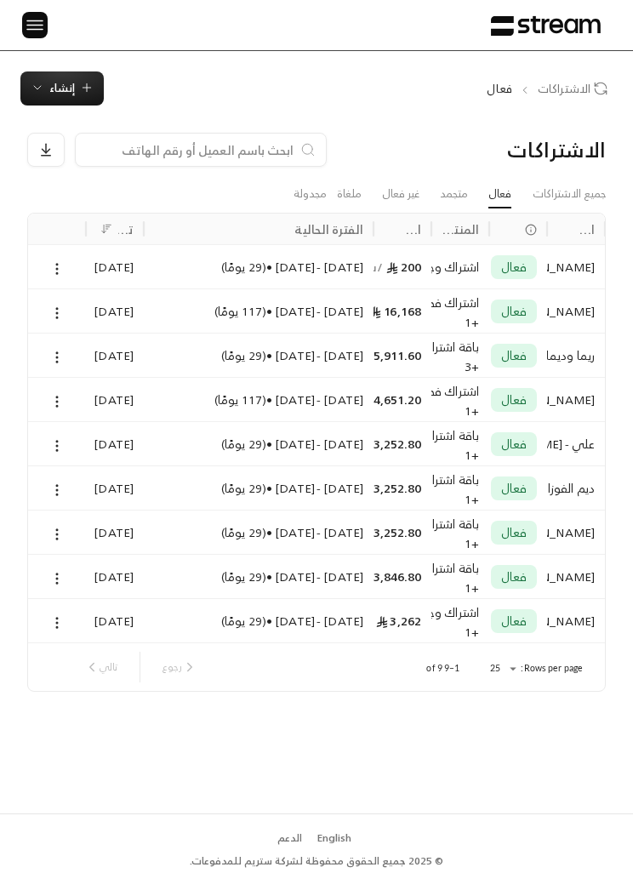
click at [40, 23] on img at bounding box center [35, 24] width 20 height 21
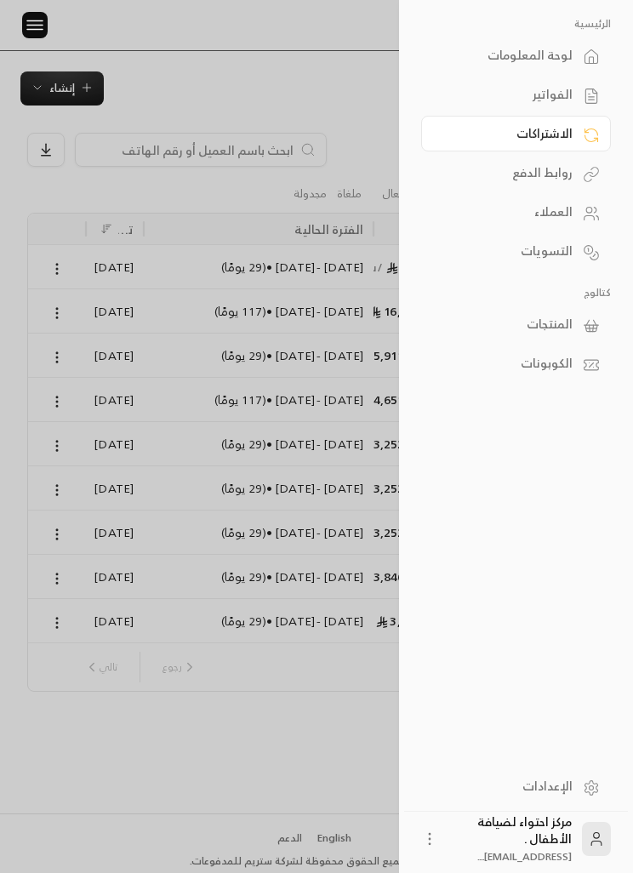
click at [569, 100] on div "الفواتير" at bounding box center [508, 94] width 130 height 17
